Goal: Task Accomplishment & Management: Manage account settings

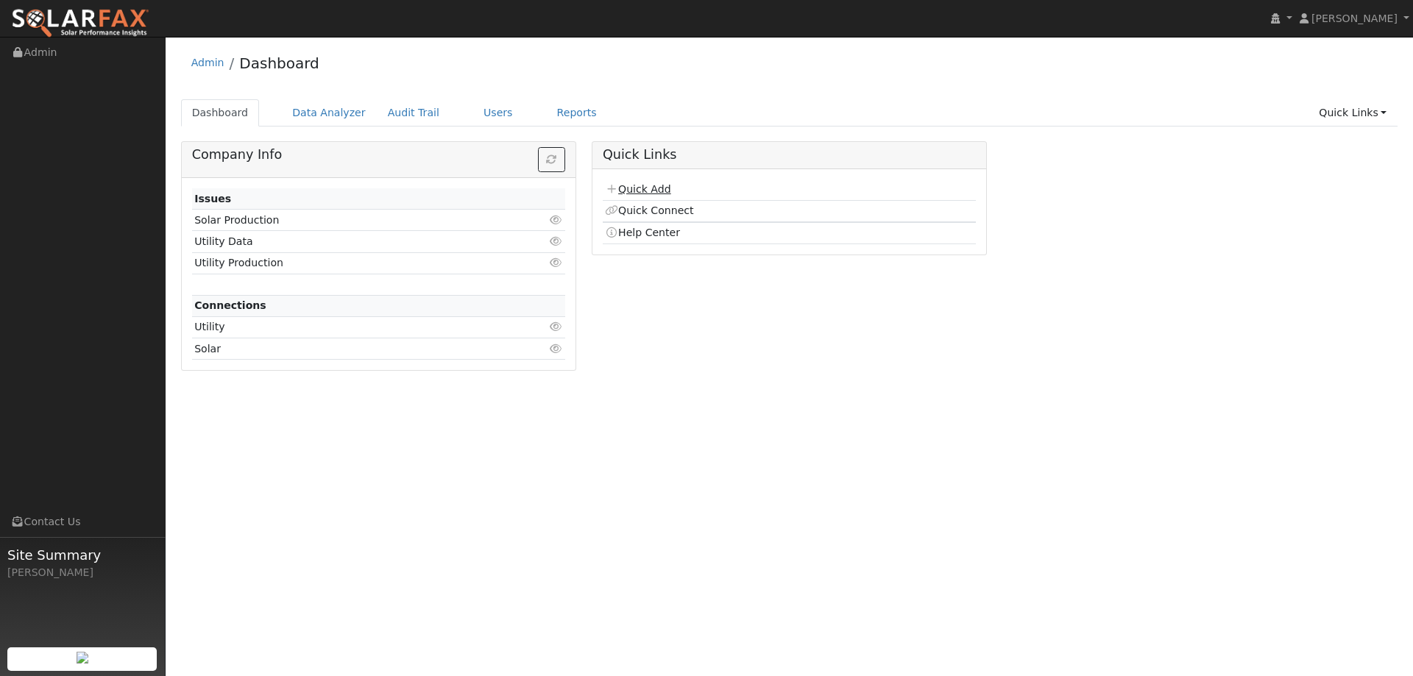
click at [663, 194] on link "Quick Add" at bounding box center [638, 189] width 66 height 12
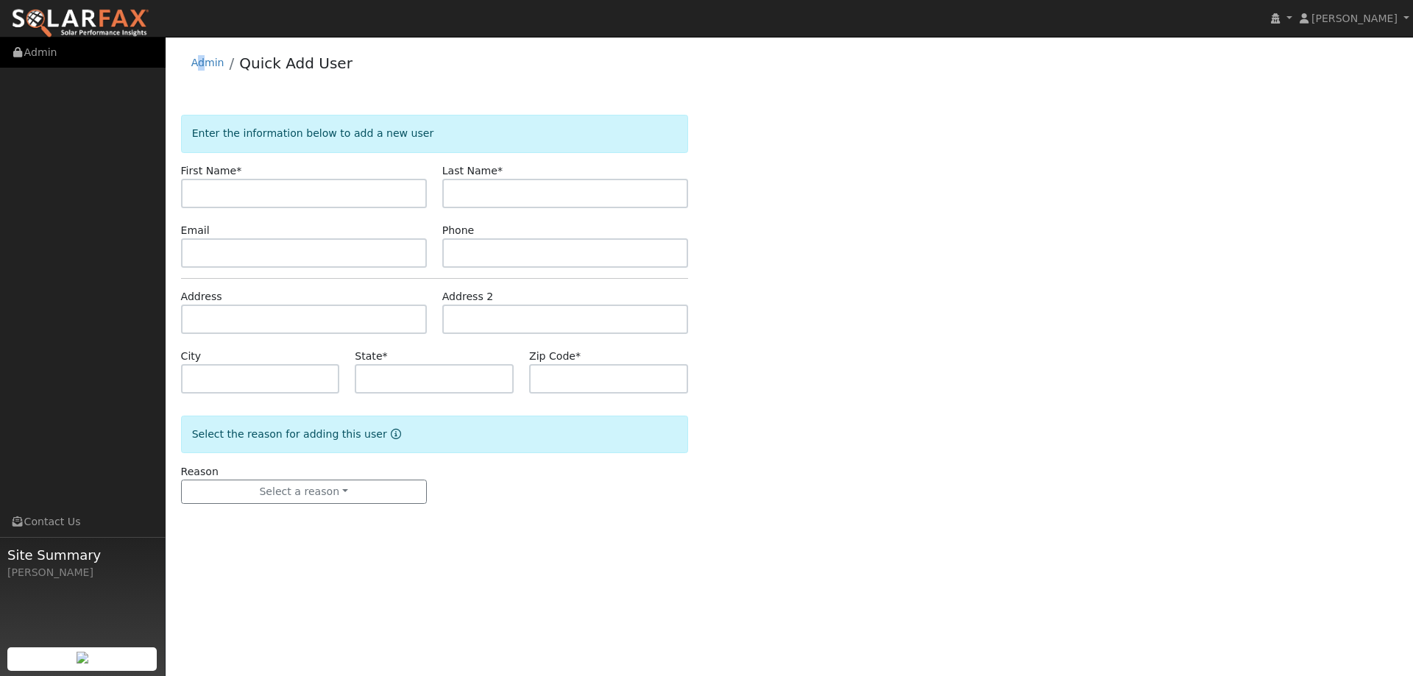
drag, startPoint x: 200, startPoint y: 72, endPoint x: 66, endPoint y: 50, distance: 135.8
click at [201, 73] on li "Admin" at bounding box center [207, 66] width 33 height 23
click at [75, 7] on link at bounding box center [80, 18] width 160 height 37
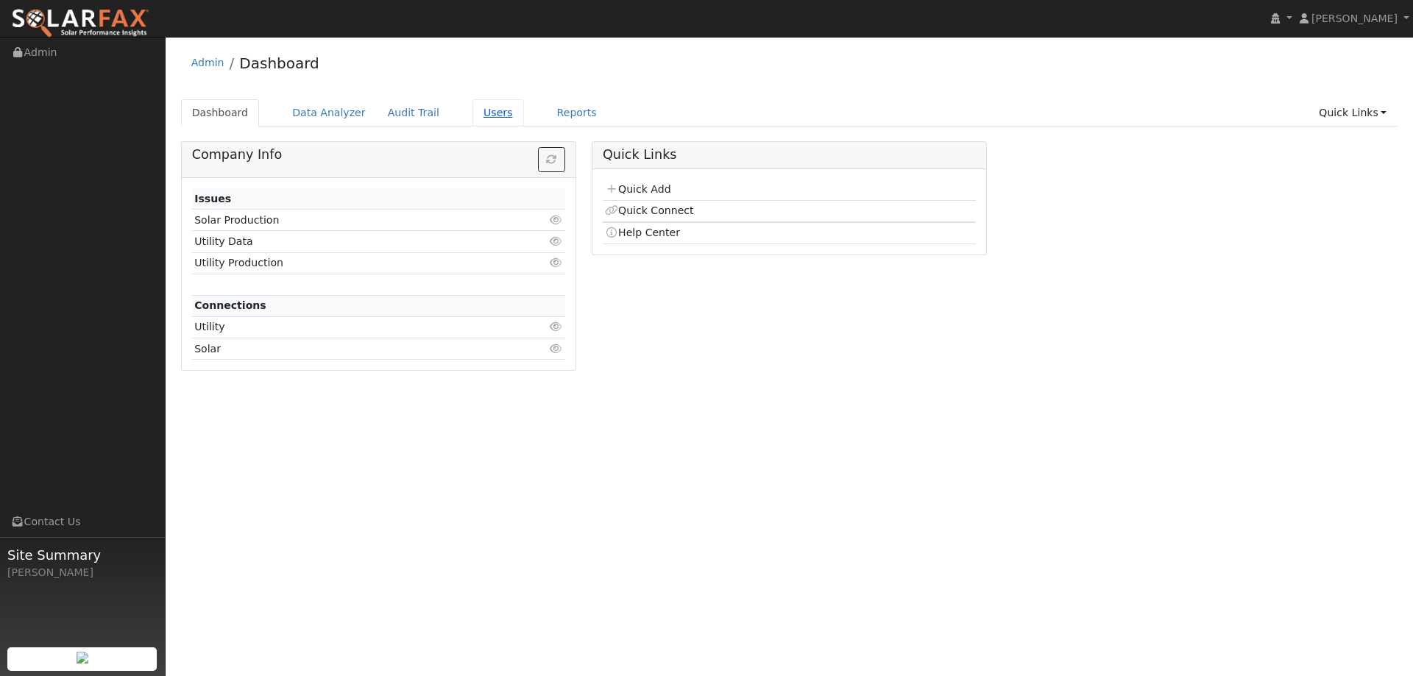
click at [481, 110] on link "Users" at bounding box center [499, 112] width 52 height 27
